Goal: Information Seeking & Learning: Learn about a topic

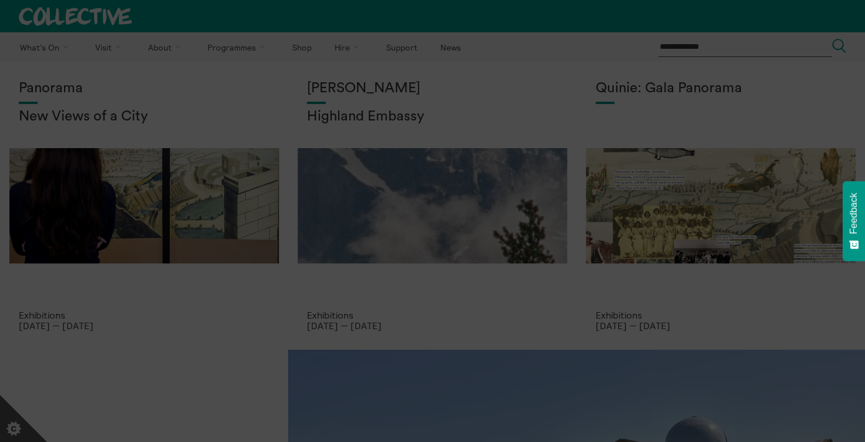
click at [231, 74] on section "**********" at bounding box center [432, 221] width 865 height 442
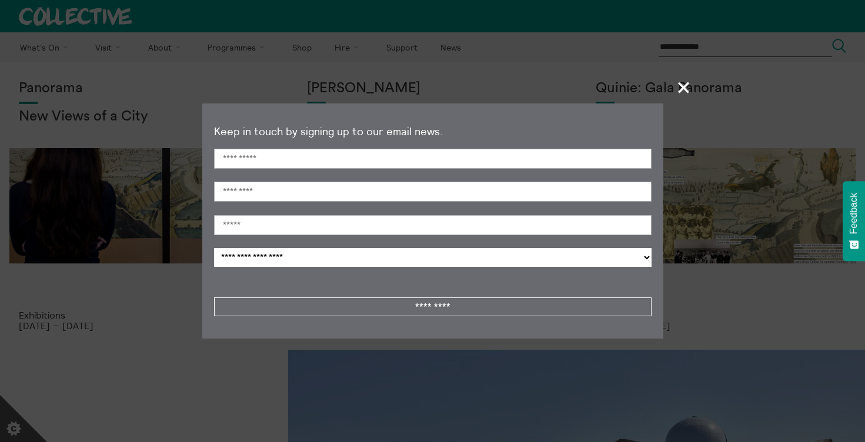
click at [685, 86] on span "+" at bounding box center [684, 87] width 35 height 35
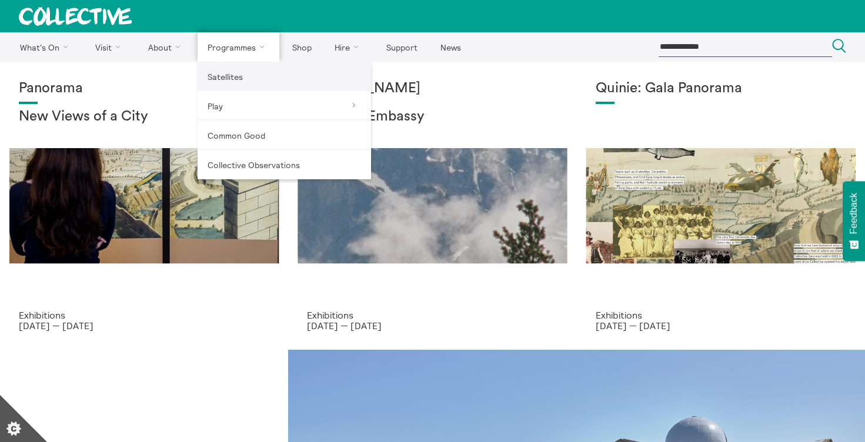
click at [232, 83] on link "Satellites" at bounding box center [283, 76] width 173 height 29
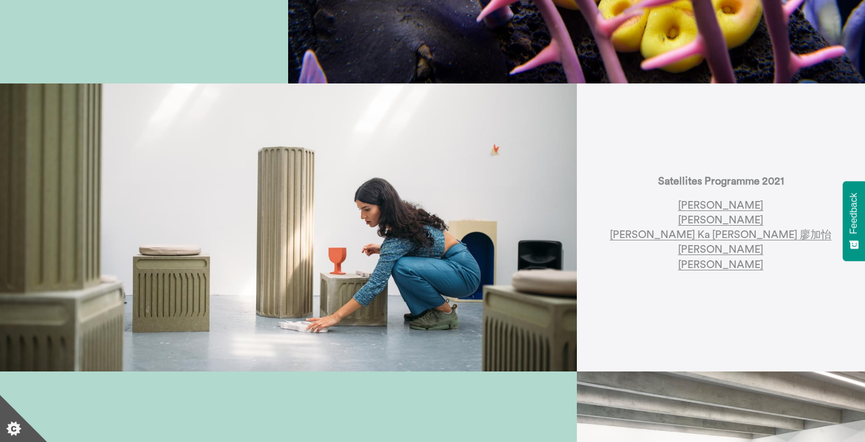
scroll to position [823, 0]
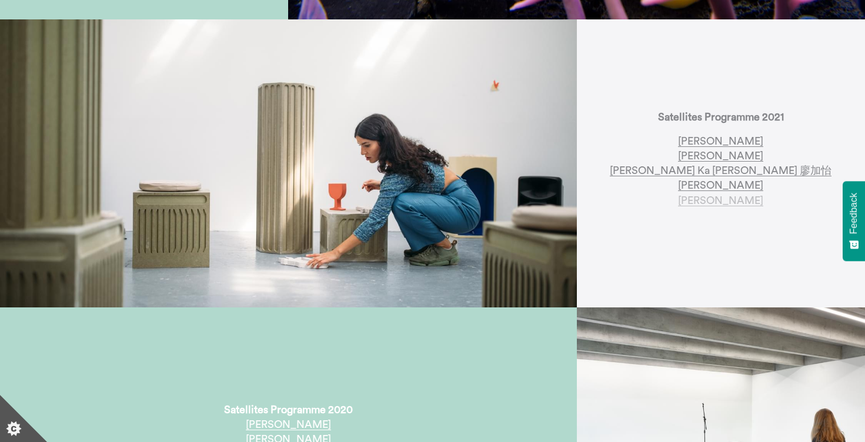
click at [704, 198] on link "[PERSON_NAME]" at bounding box center [720, 200] width 85 height 11
click at [702, 186] on link "Joey Simons" at bounding box center [720, 185] width 85 height 11
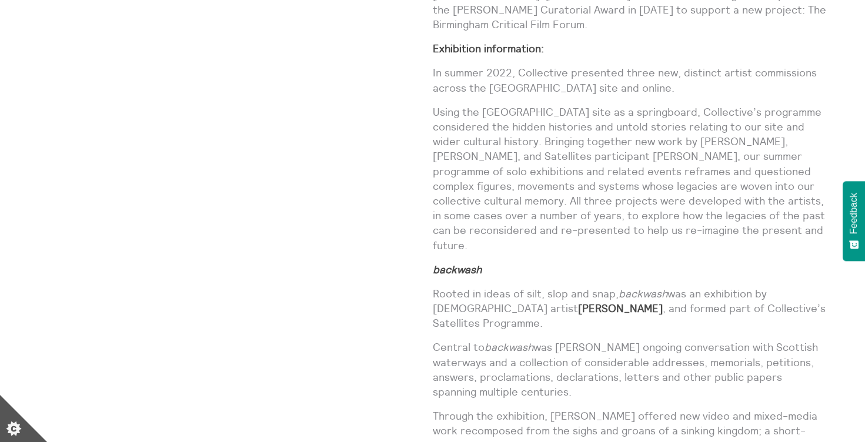
scroll to position [940, 0]
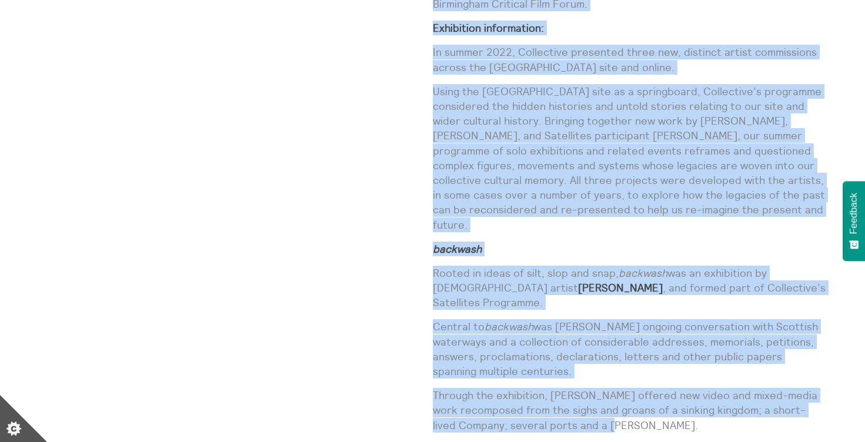
drag, startPoint x: 638, startPoint y: 353, endPoint x: 428, endPoint y: 203, distance: 258.7
click at [428, 203] on div "[PERSON_NAME] backwash Exhibitions [DATE] — [DATE] [PERSON_NAME] commissioned c…" at bounding box center [432, 160] width 789 height 886
drag, startPoint x: 428, startPoint y: 203, endPoint x: 480, endPoint y: 230, distance: 59.2
click at [445, 266] on p "Rooted in ideas of silt, slop and snap, backwash was an exhibition by Glasgow-b…" at bounding box center [630, 288] width 395 height 45
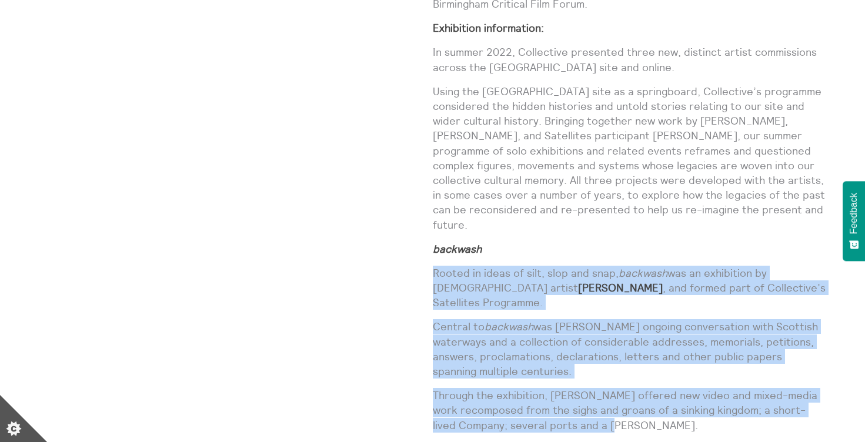
drag, startPoint x: 628, startPoint y: 353, endPoint x: 434, endPoint y: 197, distance: 248.8
click at [434, 197] on div "Camara commissioned curator and writer Seán Elder to create a response to accom…" at bounding box center [630, 141] width 395 height 848
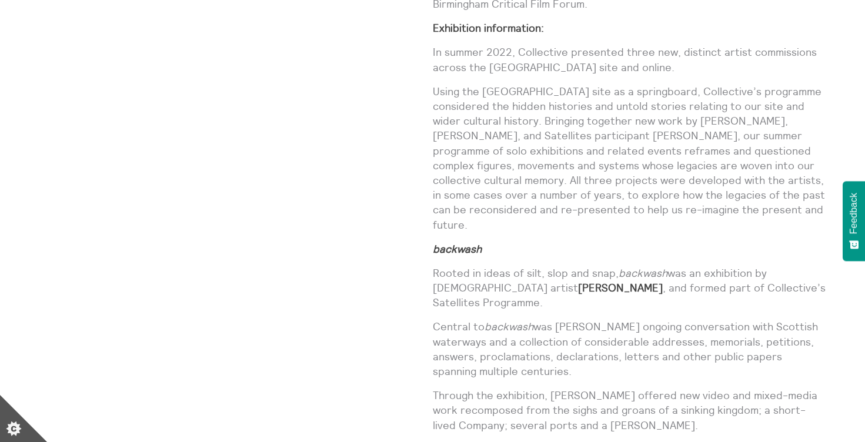
drag, startPoint x: 434, startPoint y: 197, endPoint x: 367, endPoint y: 247, distance: 83.9
click at [367, 247] on div "Camara Taylor backwash Exhibitions 18 Jun 2022 — 4 Sept 2022" at bounding box center [235, 160] width 395 height 886
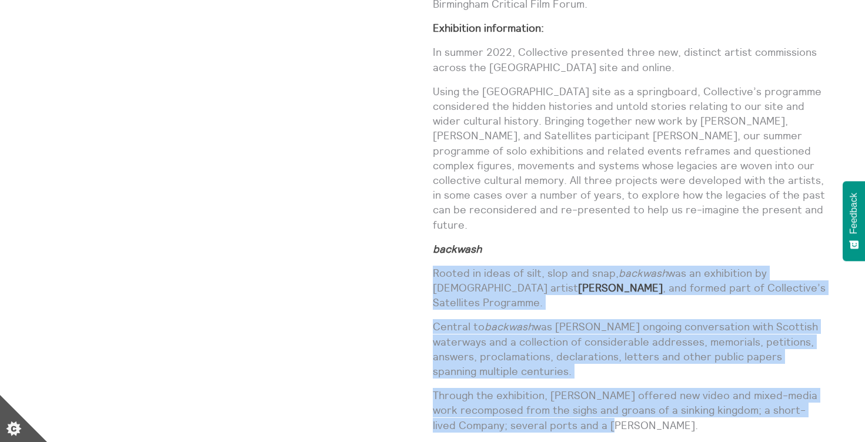
drag, startPoint x: 631, startPoint y: 354, endPoint x: 433, endPoint y: 202, distance: 249.5
click at [433, 202] on div "Camara commissioned curator and writer Seán Elder to create a response to accom…" at bounding box center [630, 141] width 395 height 848
drag, startPoint x: 433, startPoint y: 202, endPoint x: 489, endPoint y: 278, distance: 94.5
copy div "Rooted in ideas of silt, slop and snap, backwash was an exhibition by Glasgow-b…"
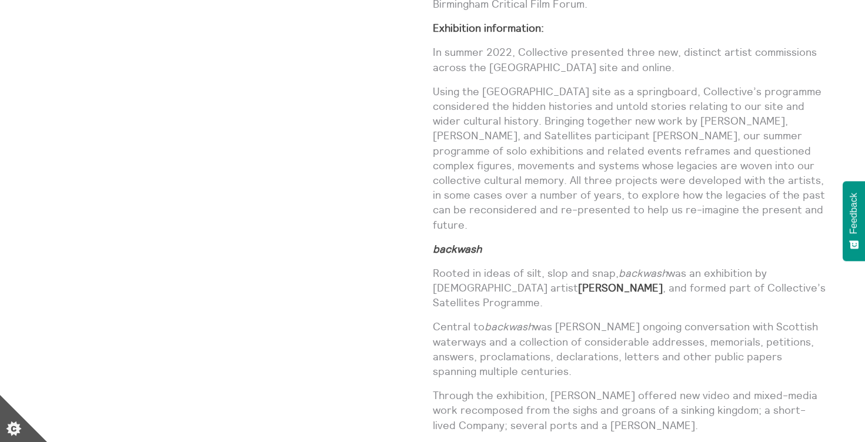
click at [397, 382] on div "Camara Taylor backwash Exhibitions 18 Jun 2022 — 4 Sept 2022" at bounding box center [235, 160] width 395 height 886
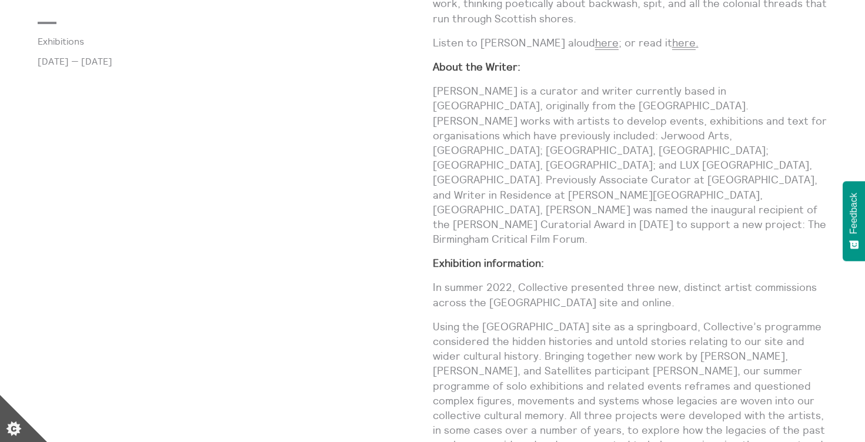
scroll to position [470, 0]
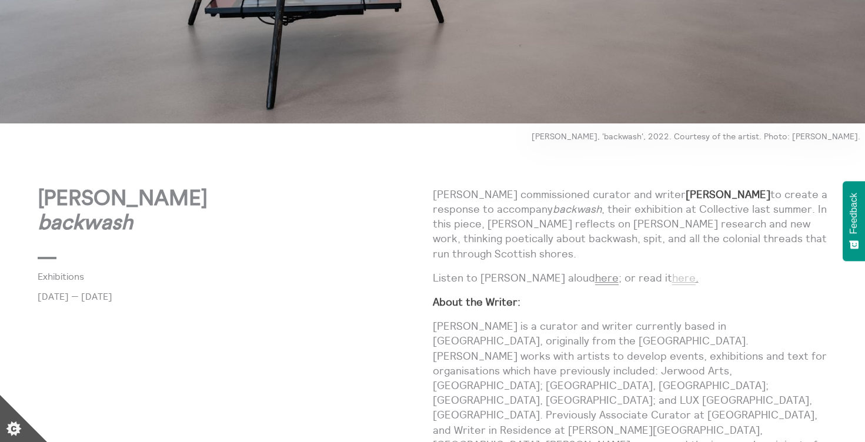
click at [672, 271] on link "here" at bounding box center [684, 278] width 24 height 14
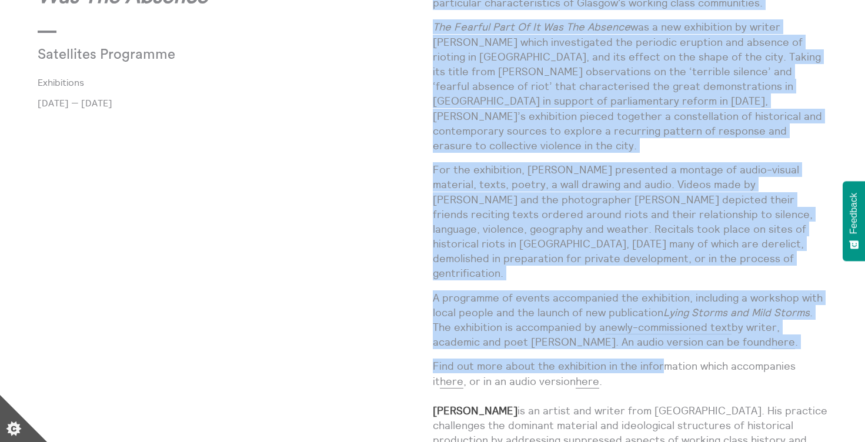
scroll to position [647, 0]
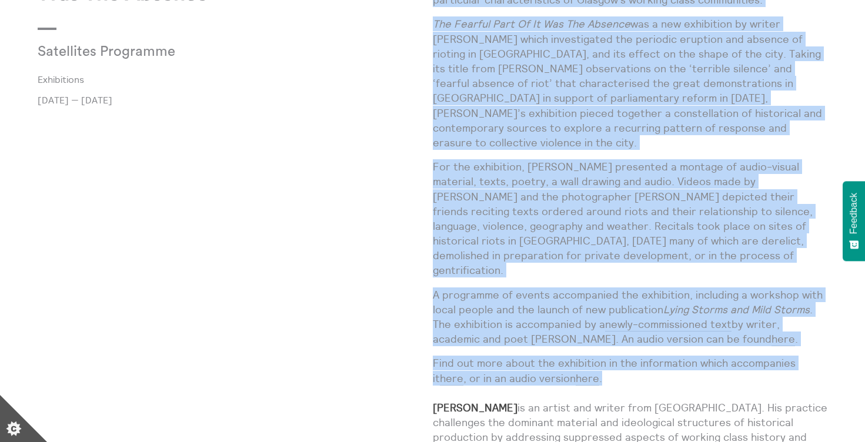
drag, startPoint x: 432, startPoint y: 58, endPoint x: 662, endPoint y: 351, distance: 373.0
click at [662, 351] on div "In 2011, the explosion of riots in English cities prompted much moralising from…" at bounding box center [630, 266] width 395 height 664
copy div "In 2011, the explosion of riots in English cities prompted much moralising from…"
click at [298, 263] on div "Joey Simons The Fearful Part Of It Was The Absence Satellites Programme Exhibit…" at bounding box center [235, 285] width 395 height 702
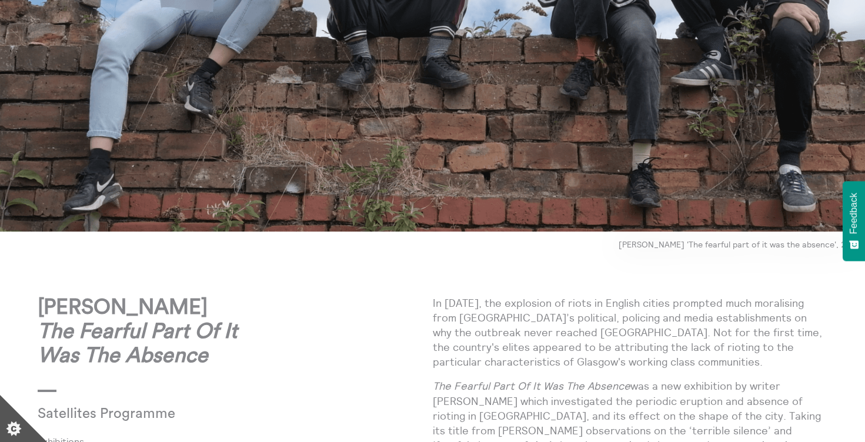
scroll to position [353, 0]
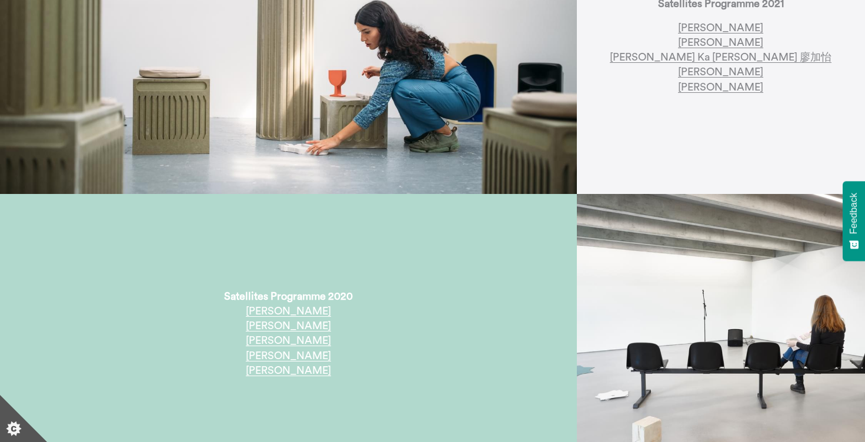
scroll to position [1117, 0]
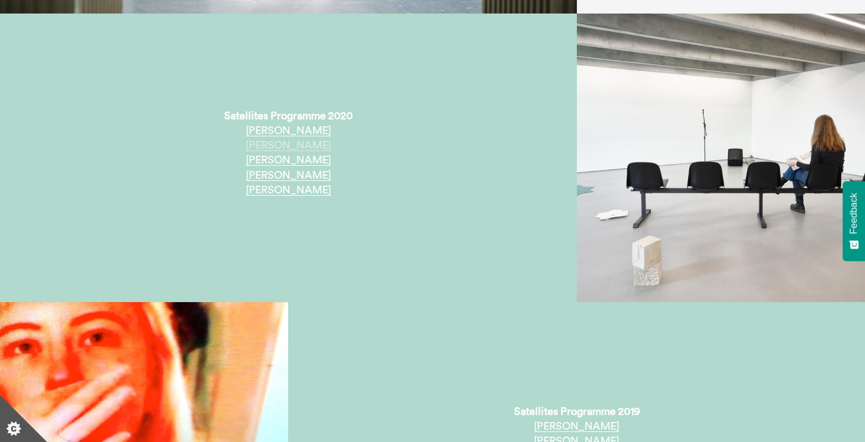
click at [290, 146] on link "[PERSON_NAME]" at bounding box center [288, 145] width 85 height 11
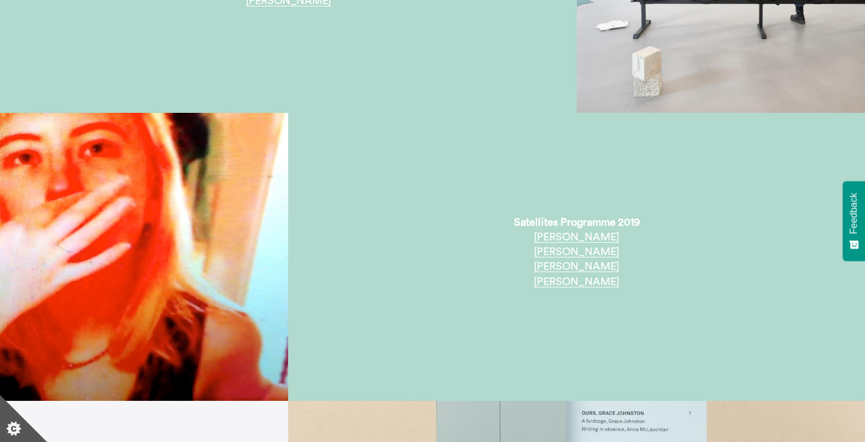
scroll to position [1352, 0]
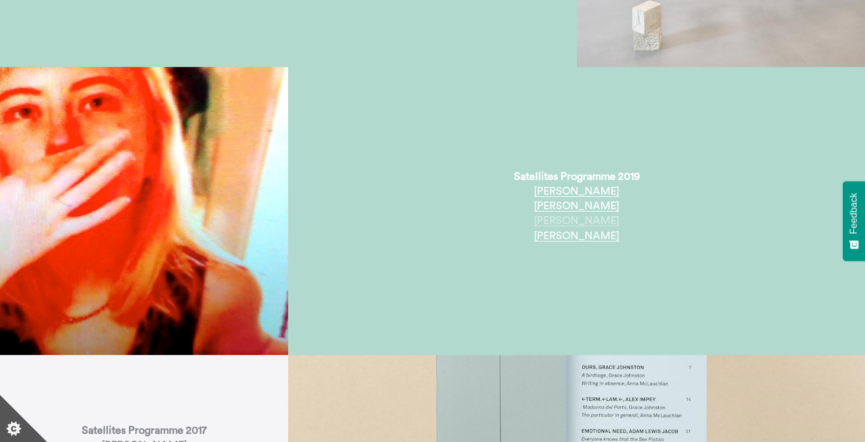
click at [574, 220] on link "[PERSON_NAME]" at bounding box center [576, 220] width 85 height 11
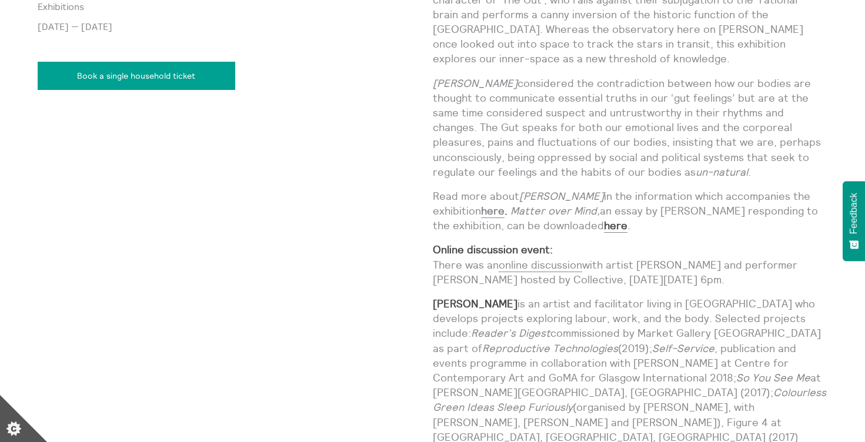
scroll to position [705, 0]
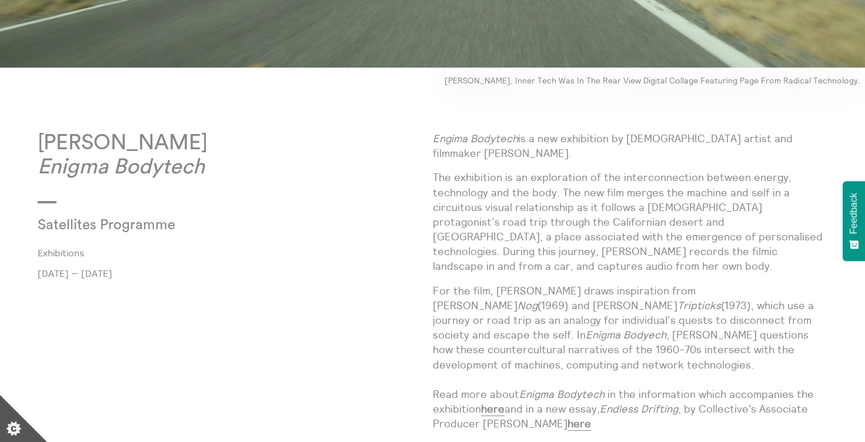
scroll to position [529, 0]
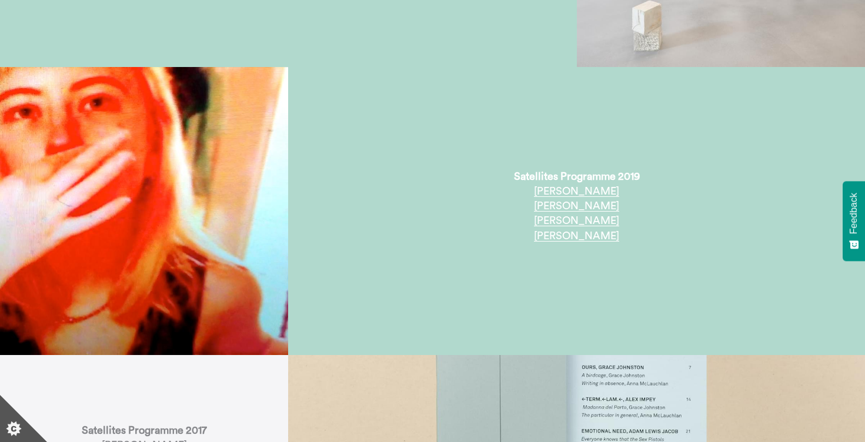
scroll to position [1646, 0]
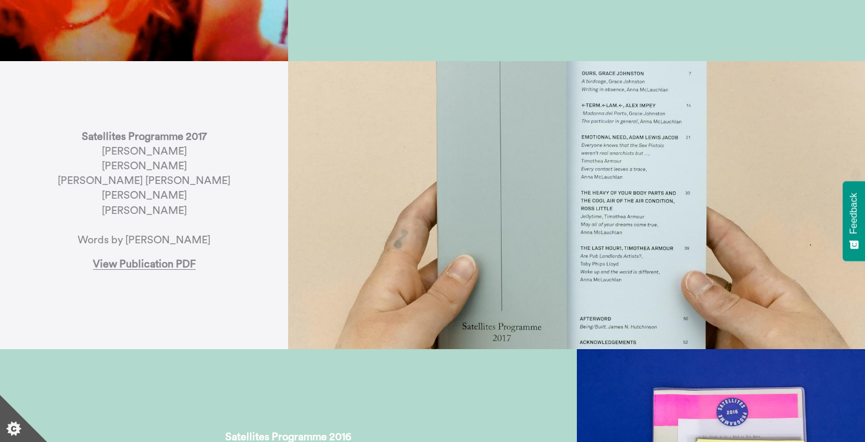
click at [162, 153] on p "Satellites Programme 2017 [PERSON_NAME] [PERSON_NAME] [PERSON_NAME] [PERSON_NAM…" at bounding box center [144, 188] width 173 height 119
click at [162, 152] on p "Satellites Programme 2017 [PERSON_NAME] [PERSON_NAME] [PERSON_NAME] [PERSON_NAM…" at bounding box center [144, 188] width 173 height 119
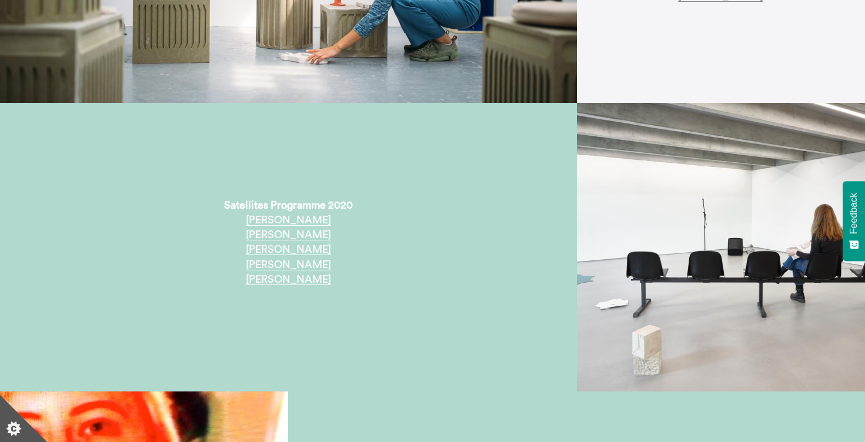
scroll to position [999, 0]
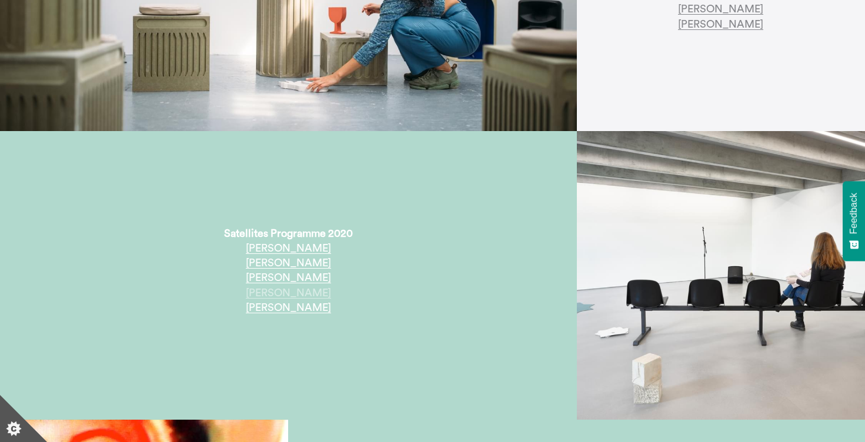
click at [294, 292] on link "[PERSON_NAME]" at bounding box center [288, 292] width 85 height 11
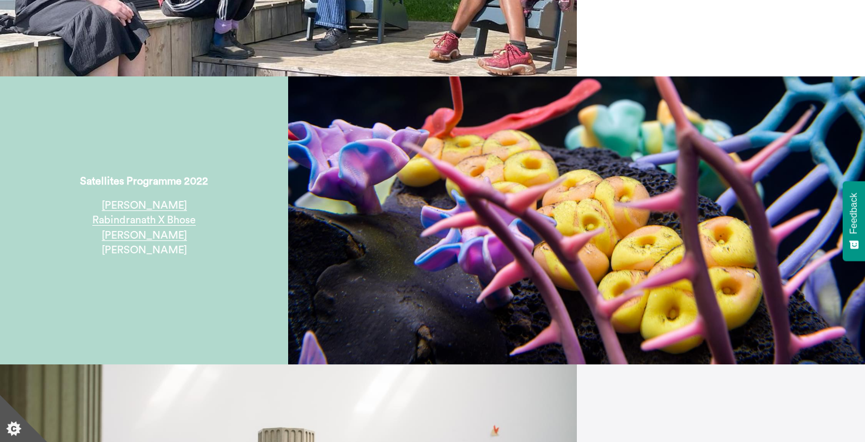
scroll to position [470, 0]
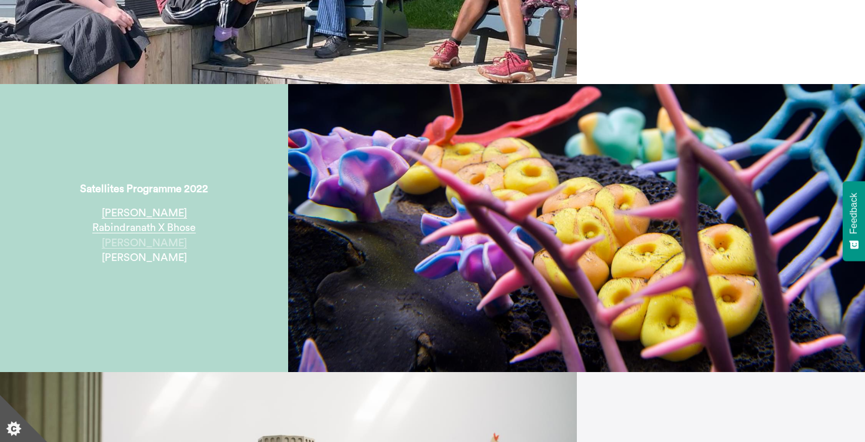
click at [157, 244] on link "[PERSON_NAME]" at bounding box center [144, 242] width 85 height 11
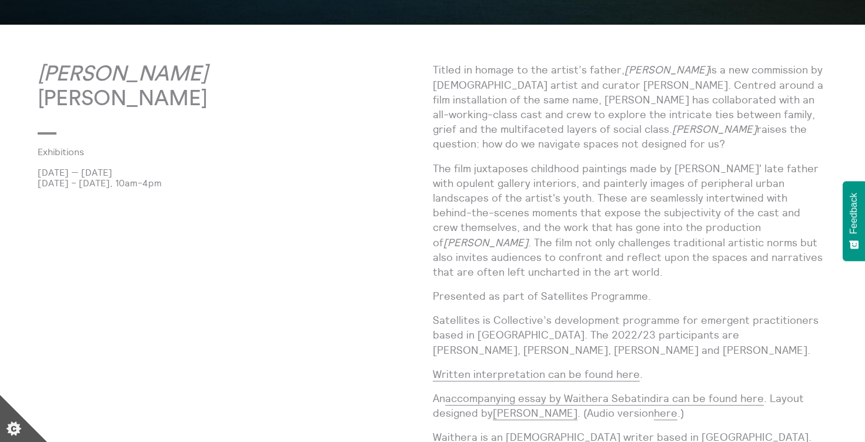
scroll to position [529, 0]
